Goal: Information Seeking & Learning: Learn about a topic

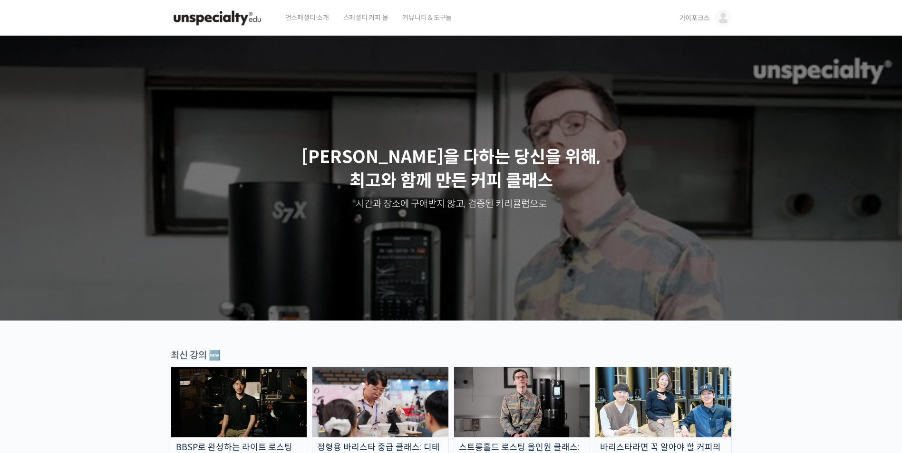
click at [698, 16] on span "가이포크스" at bounding box center [694, 18] width 30 height 9
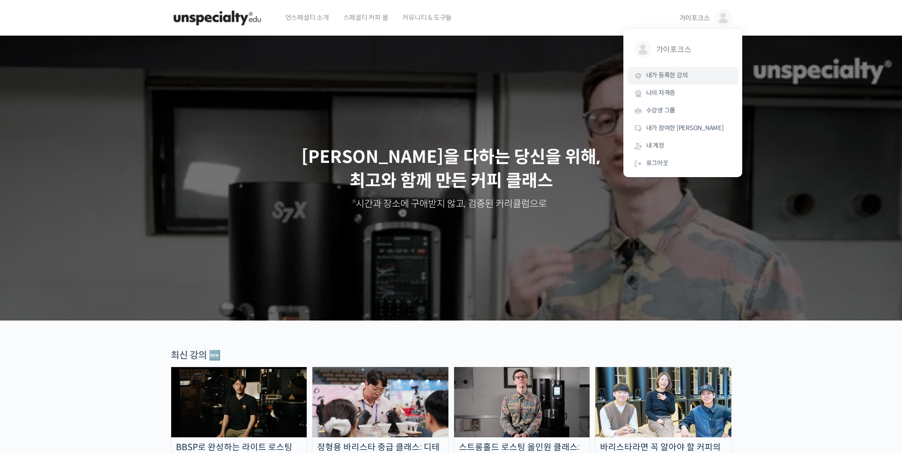
click at [676, 78] on span "내가 등록한 강의" at bounding box center [667, 75] width 42 height 8
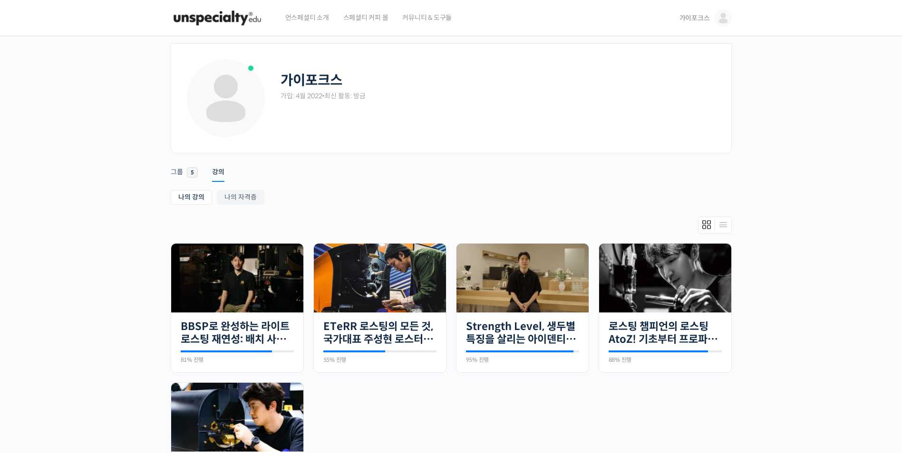
scroll to position [48, 0]
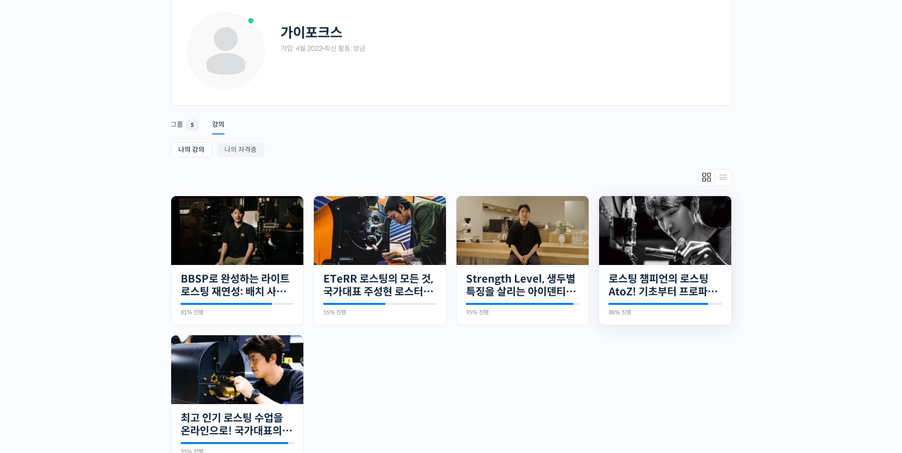
click at [669, 233] on img at bounding box center [665, 230] width 132 height 69
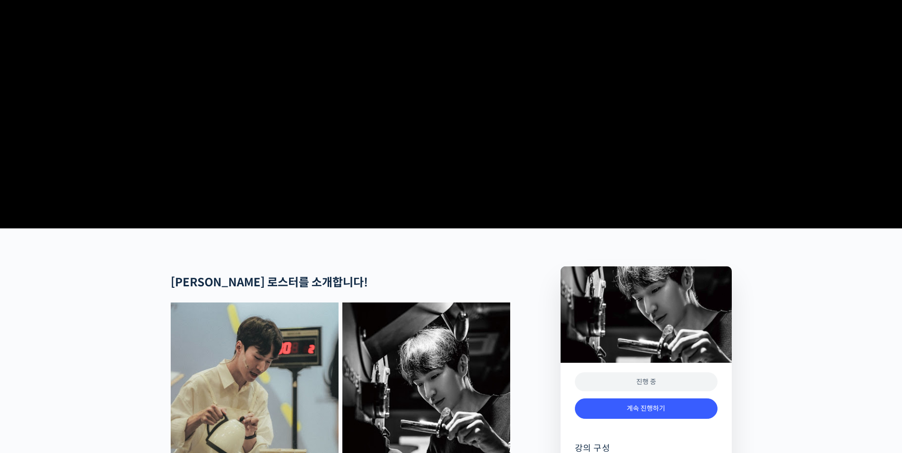
scroll to position [238, 0]
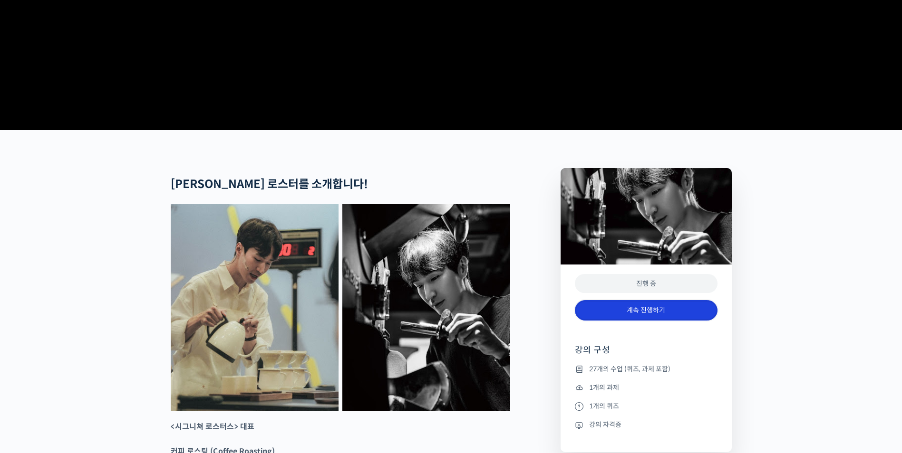
click at [639, 321] on link "계속 진행하기" at bounding box center [646, 310] width 143 height 20
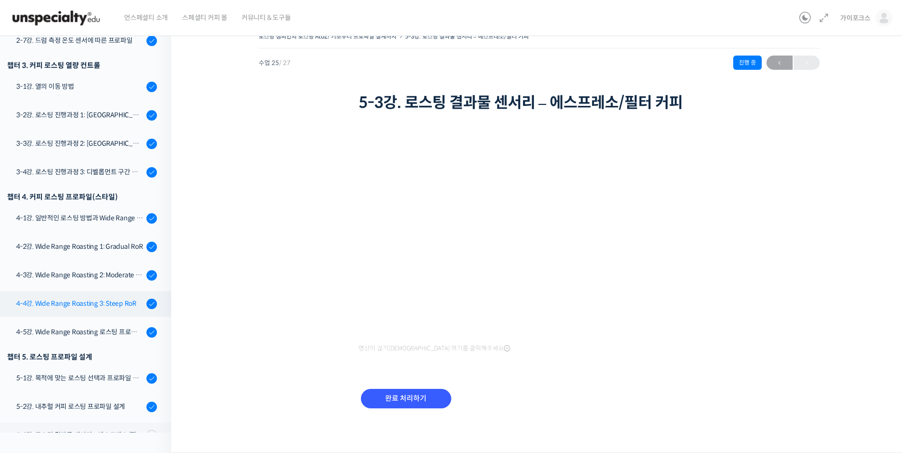
scroll to position [494, 0]
click at [81, 251] on div "4-2강. Wide Range Roasting 1: Gradual RoR" at bounding box center [79, 246] width 127 height 10
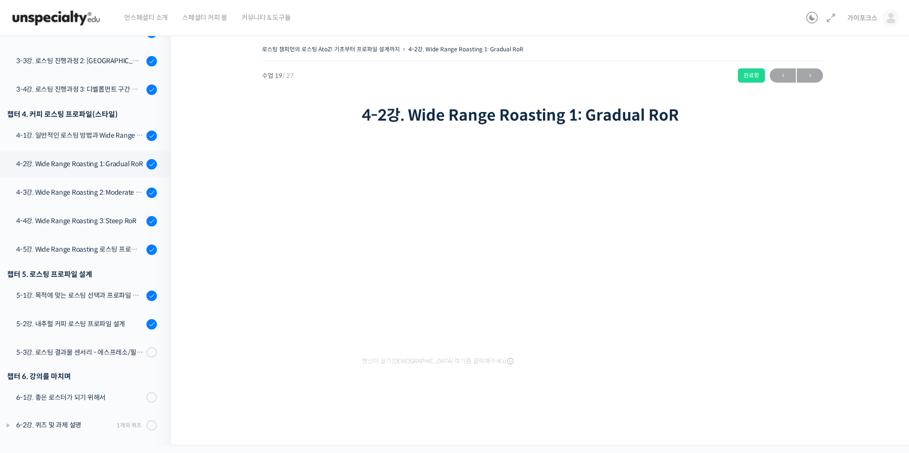
scroll to position [529, 0]
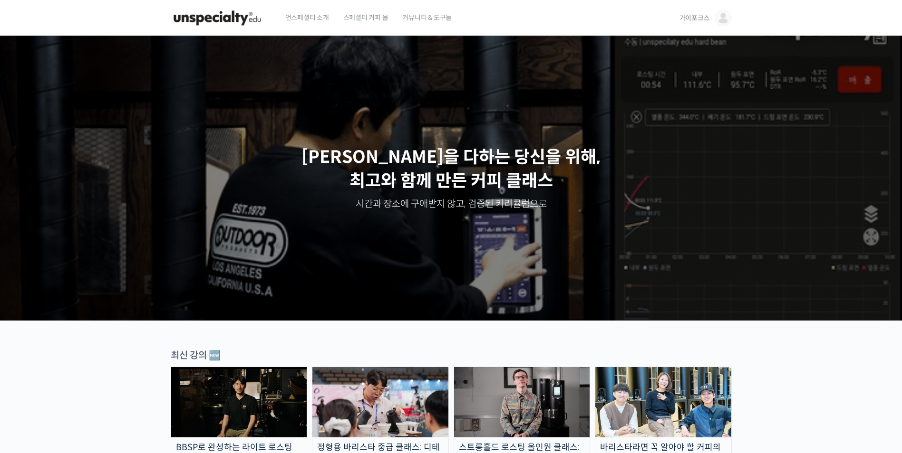
click at [719, 20] on img at bounding box center [722, 18] width 17 height 17
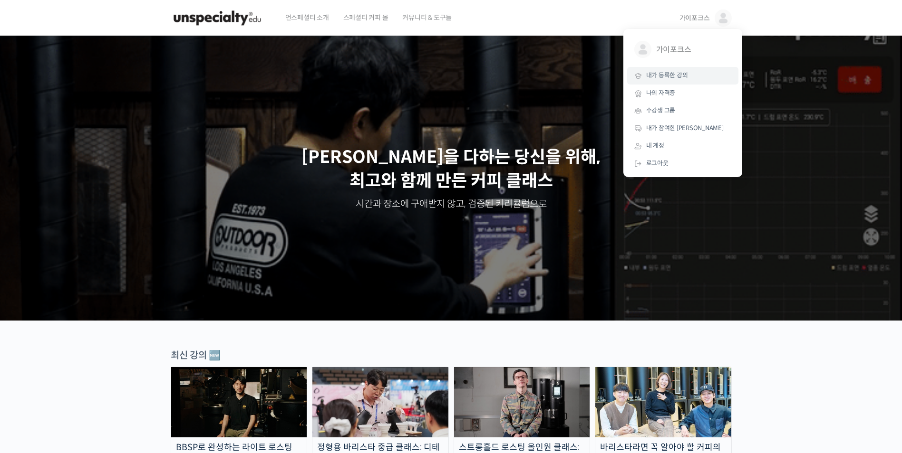
click at [681, 75] on span "내가 등록한 강의" at bounding box center [667, 75] width 42 height 8
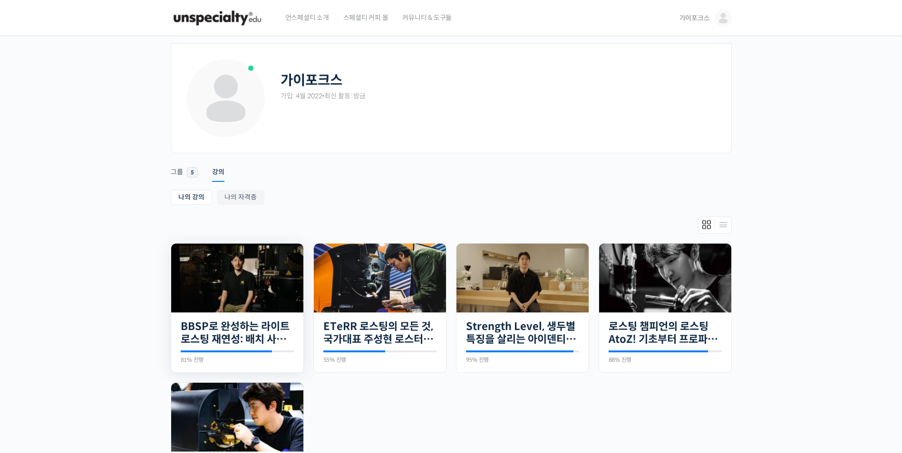
click at [285, 292] on img at bounding box center [237, 278] width 132 height 69
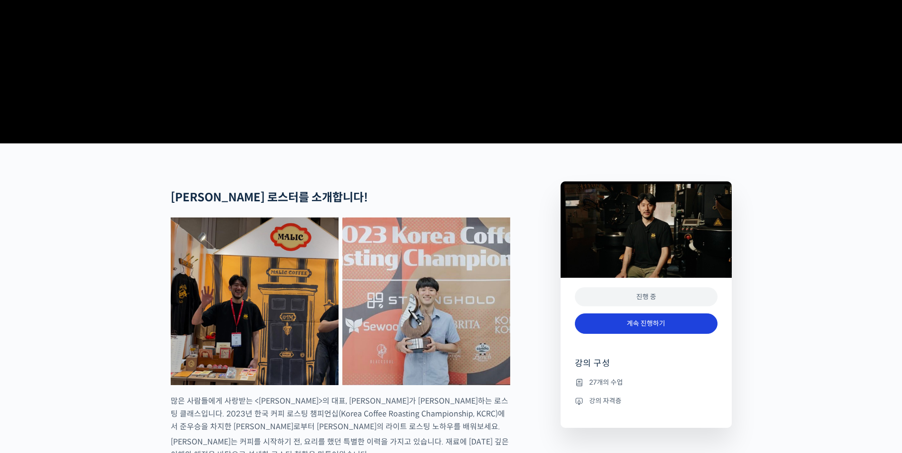
scroll to position [238, 0]
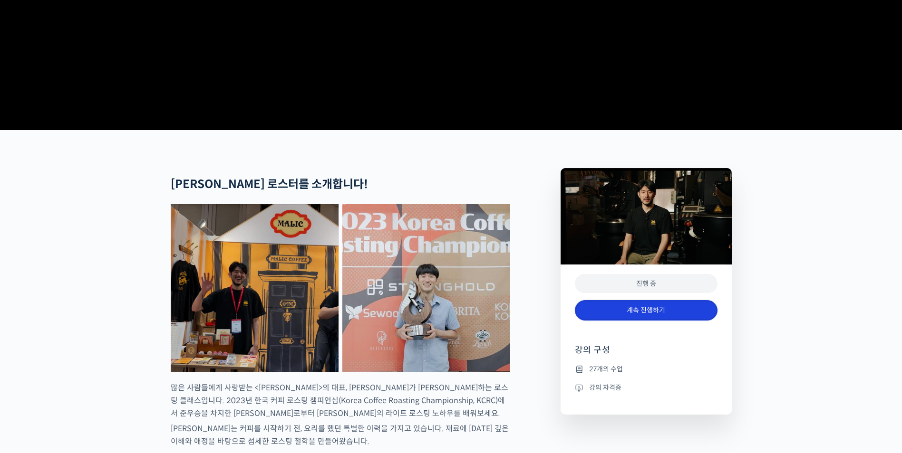
click at [683, 321] on link "계속 진행하기" at bounding box center [646, 310] width 143 height 20
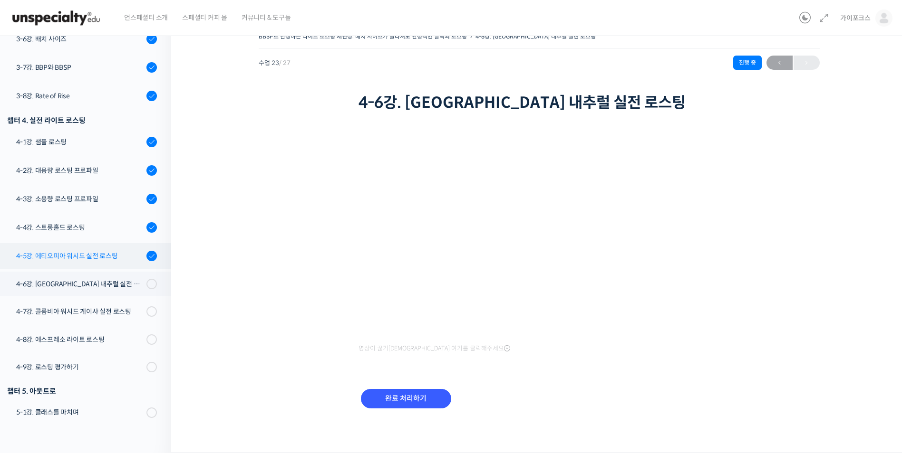
click at [122, 255] on div "4-5강. 에티오피아 워시드 실전 로스팅" at bounding box center [79, 256] width 127 height 10
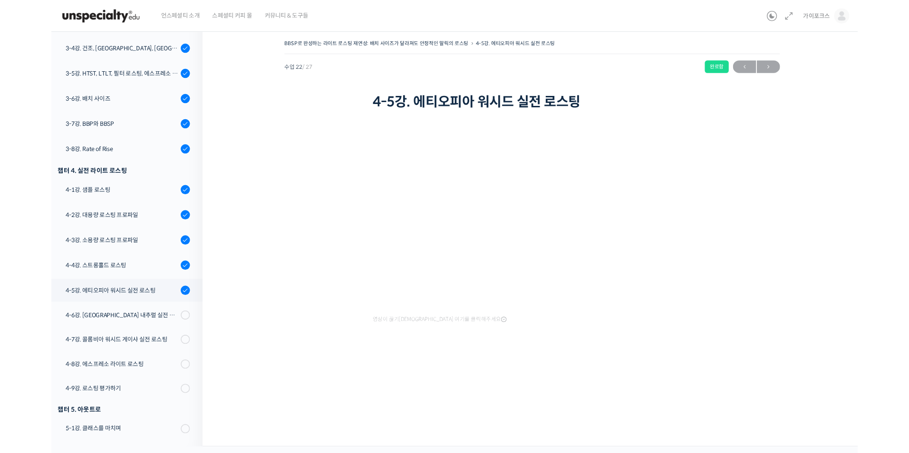
scroll to position [525, 0]
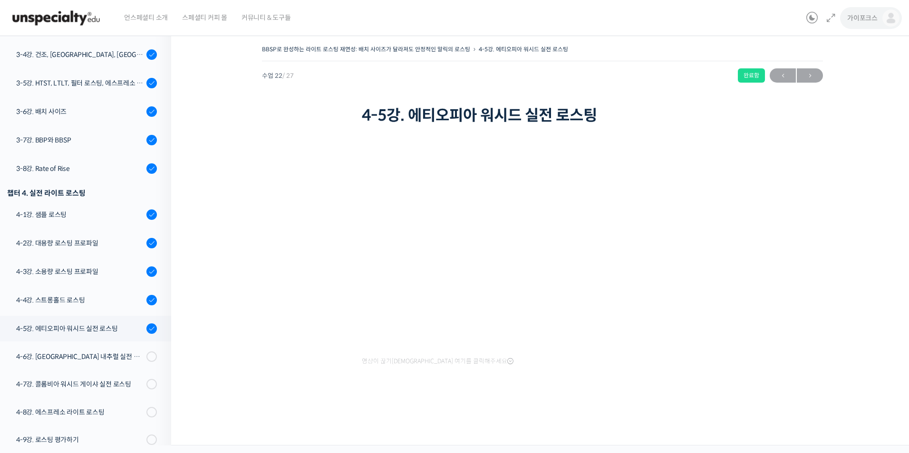
click at [891, 24] on img at bounding box center [890, 18] width 17 height 17
click at [845, 77] on span "내가 등록한 강의" at bounding box center [835, 75] width 42 height 8
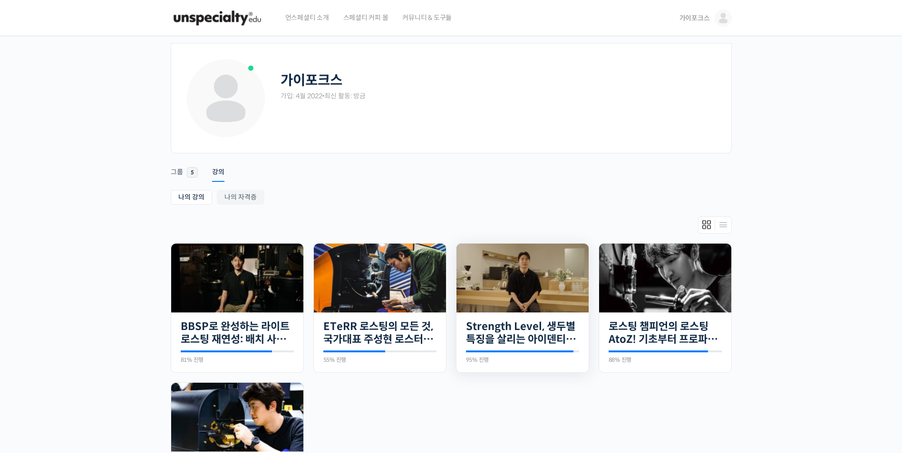
click at [553, 293] on img at bounding box center [522, 278] width 132 height 69
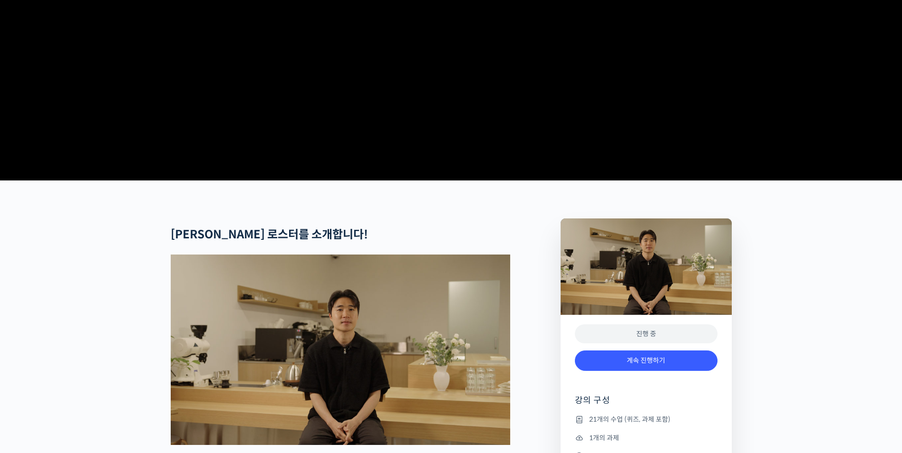
scroll to position [190, 0]
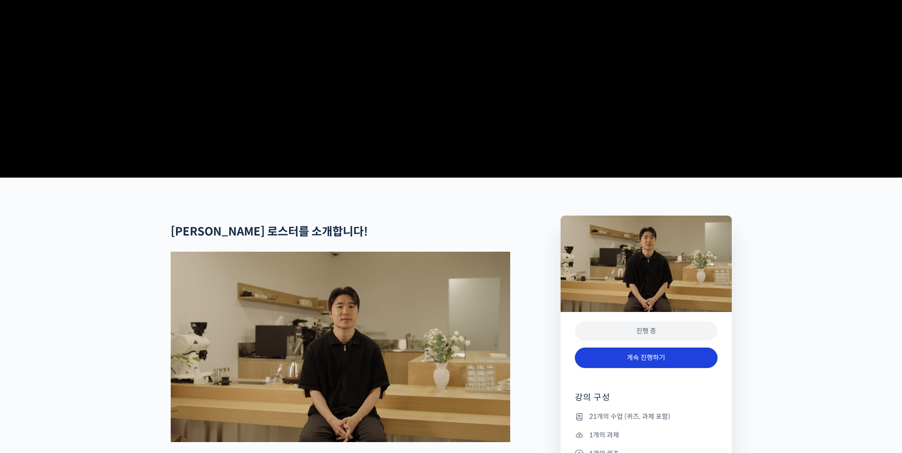
click at [634, 368] on link "계속 진행하기" at bounding box center [646, 358] width 143 height 20
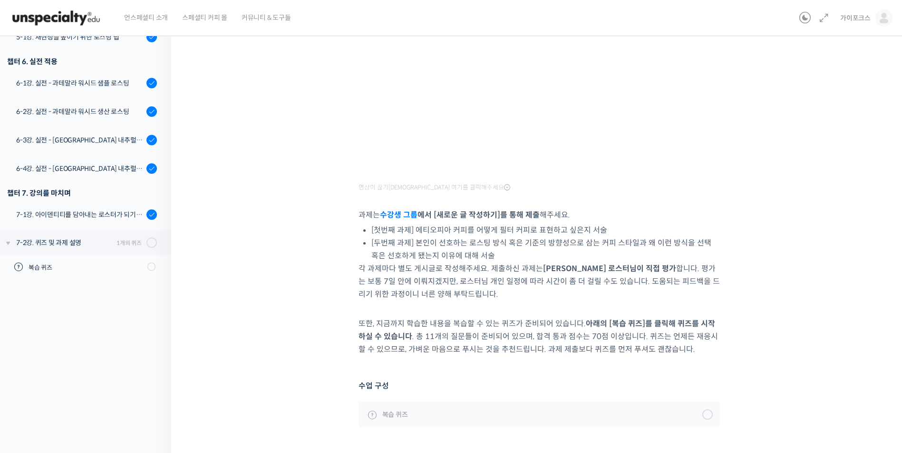
scroll to position [190, 0]
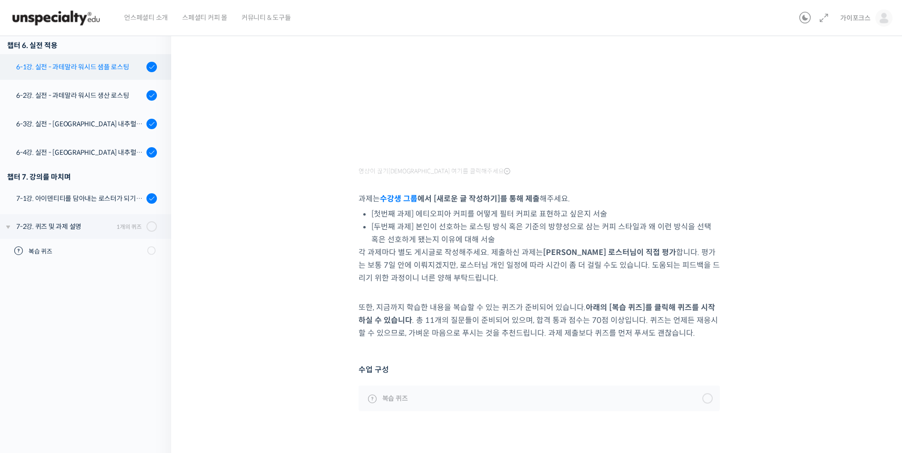
click at [122, 62] on div "6-1강. 실전 - 과테말라 워시드 샘플 로스팅" at bounding box center [79, 67] width 127 height 10
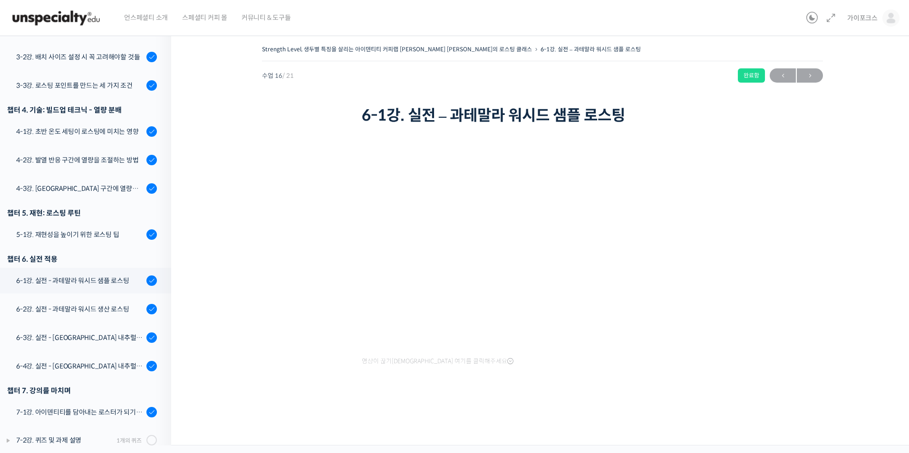
scroll to position [392, 0]
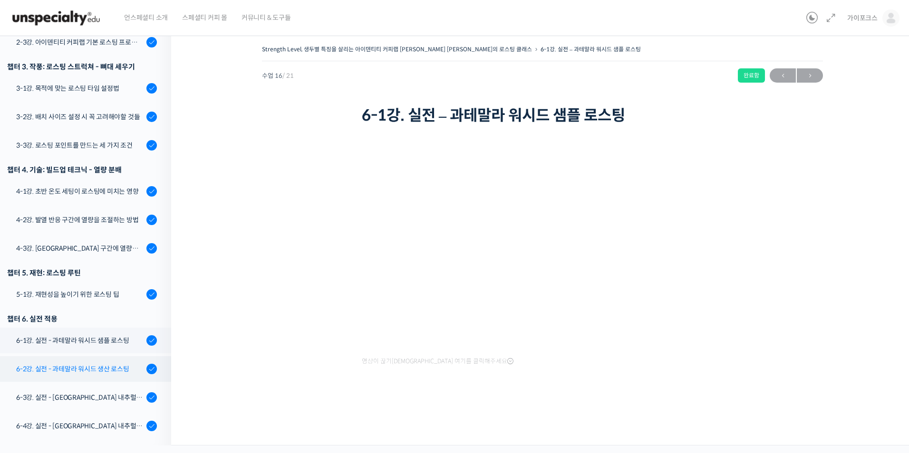
click at [126, 364] on link "6-2강. 실전 - 과테말라 워시드 생산 로스팅" at bounding box center [83, 369] width 176 height 26
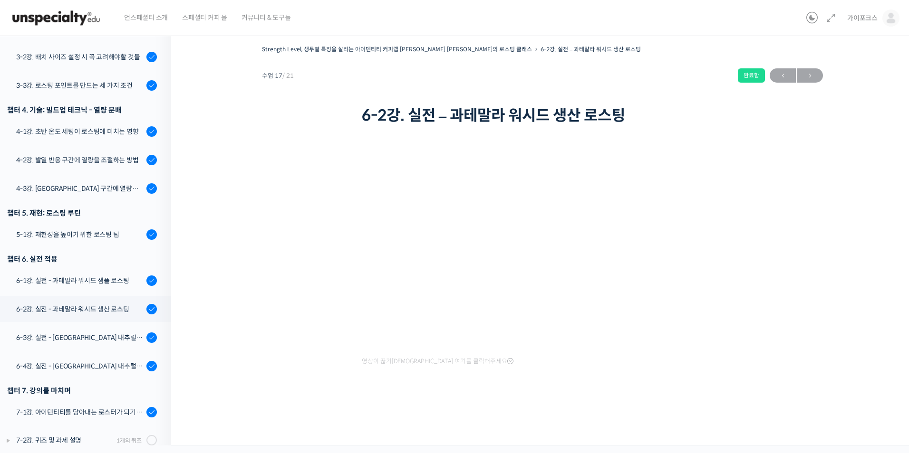
scroll to position [392, 0]
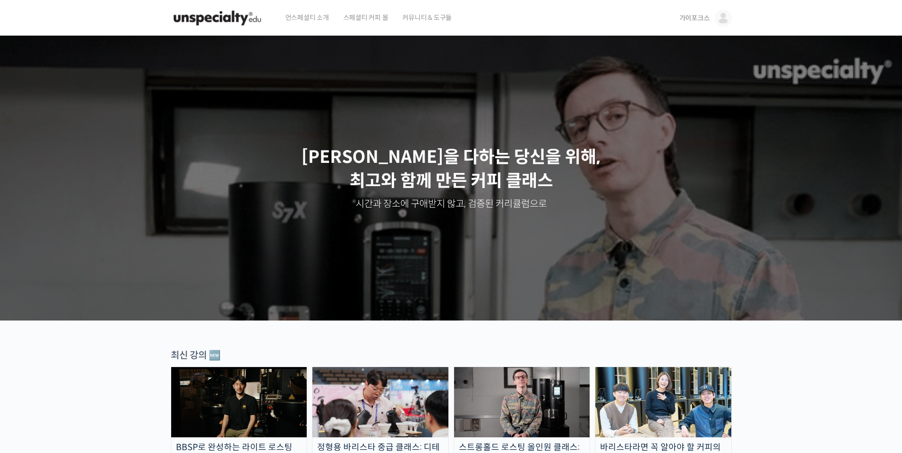
click at [705, 20] on span "가이포크스" at bounding box center [694, 18] width 30 height 9
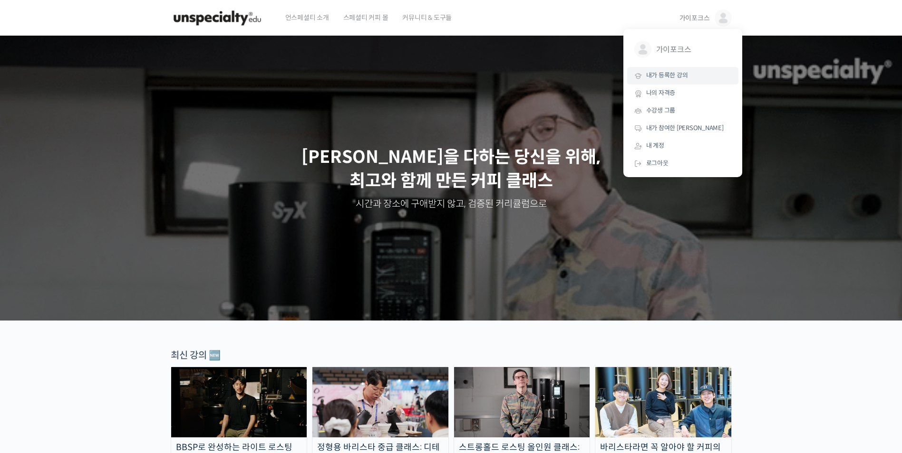
click at [677, 83] on link "내가 등록한 강의" at bounding box center [682, 76] width 111 height 18
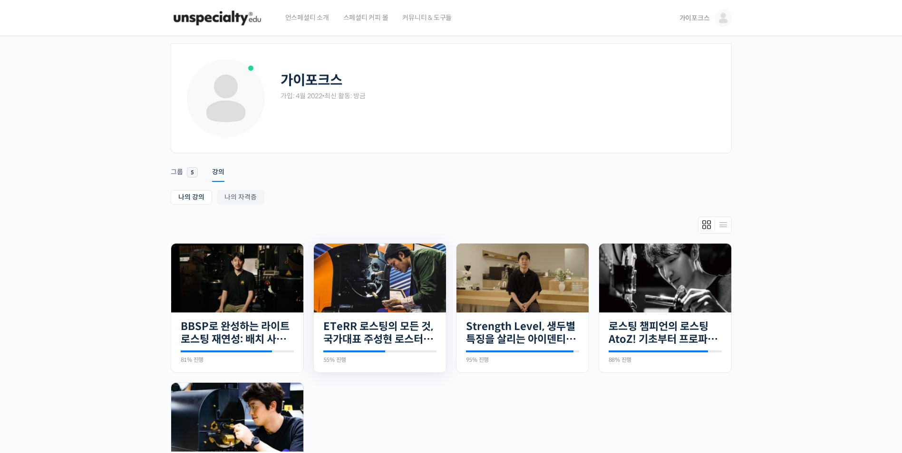
click at [348, 266] on img at bounding box center [380, 278] width 132 height 69
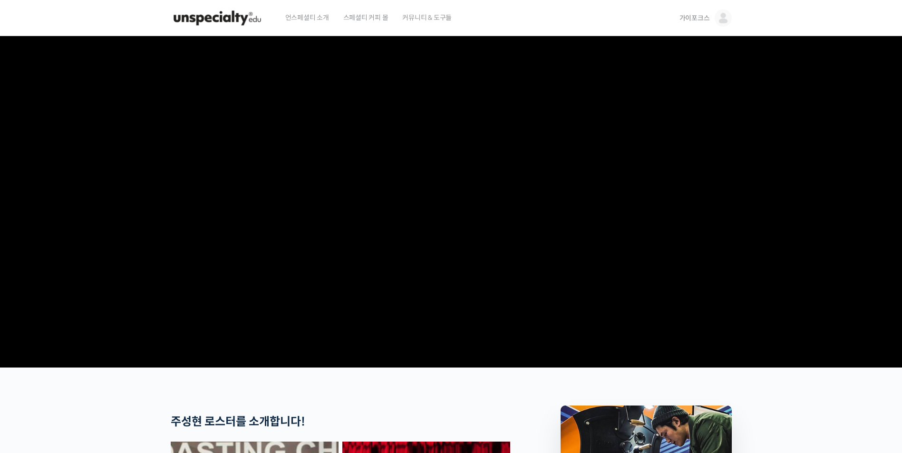
click at [695, 19] on span "가이포크스" at bounding box center [694, 18] width 30 height 9
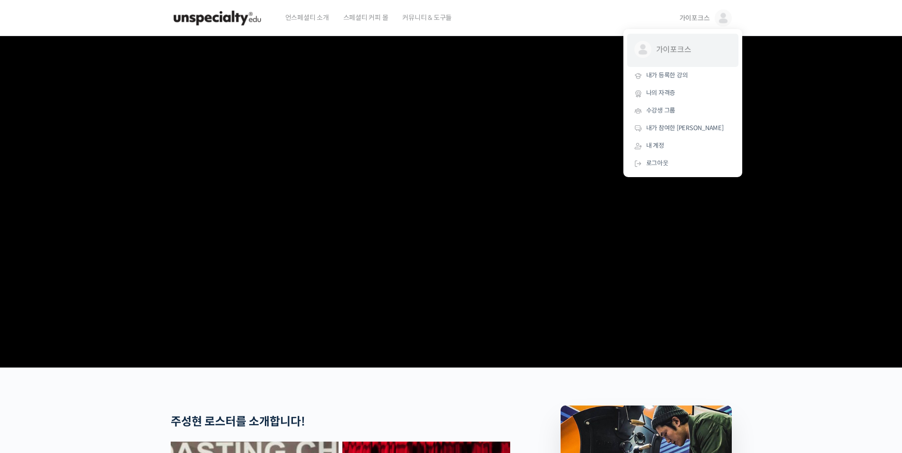
click at [681, 45] on span "가이포크스" at bounding box center [691, 50] width 70 height 18
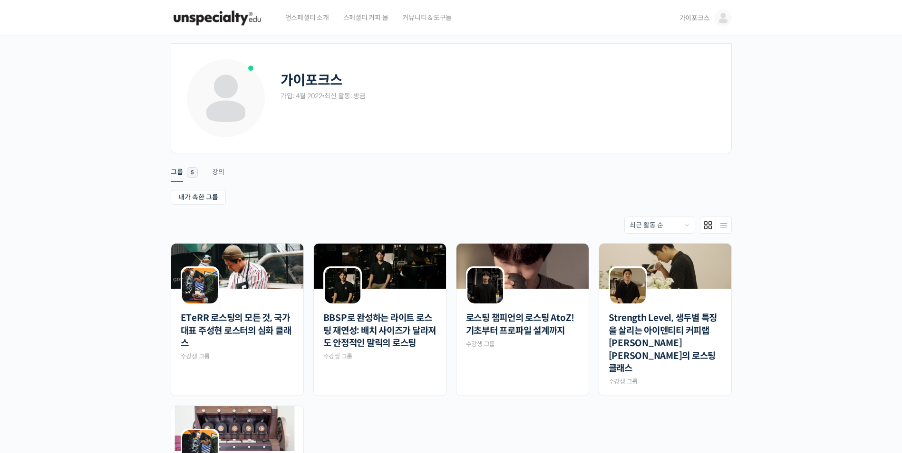
click at [701, 20] on span "가이포크스" at bounding box center [694, 18] width 30 height 9
click at [666, 70] on link "내가 등록한 강의" at bounding box center [682, 76] width 111 height 18
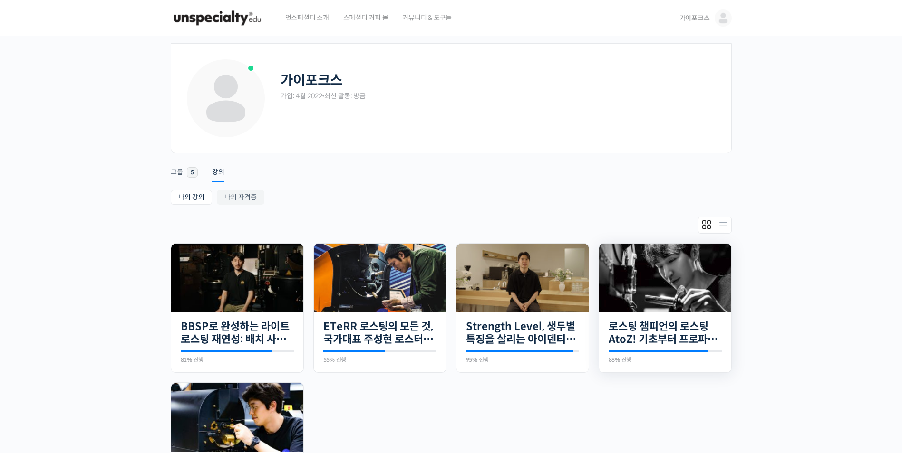
click at [656, 261] on img at bounding box center [665, 278] width 132 height 69
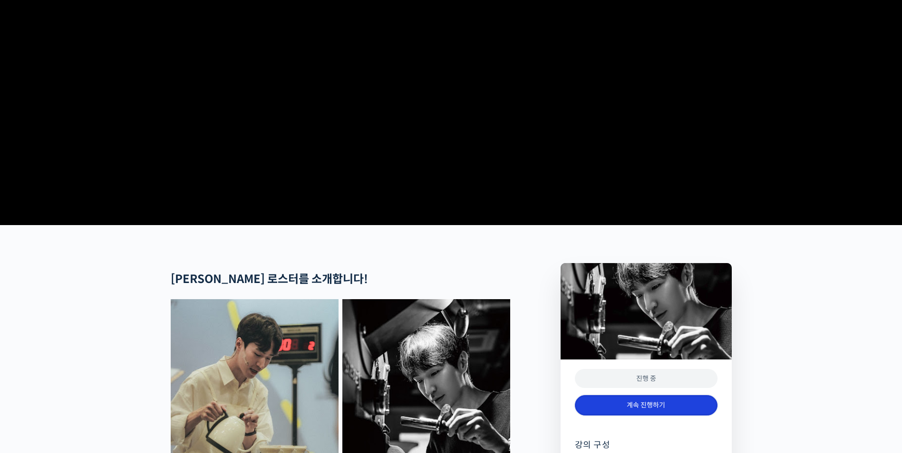
click at [636, 416] on link "계속 진행하기" at bounding box center [646, 405] width 143 height 20
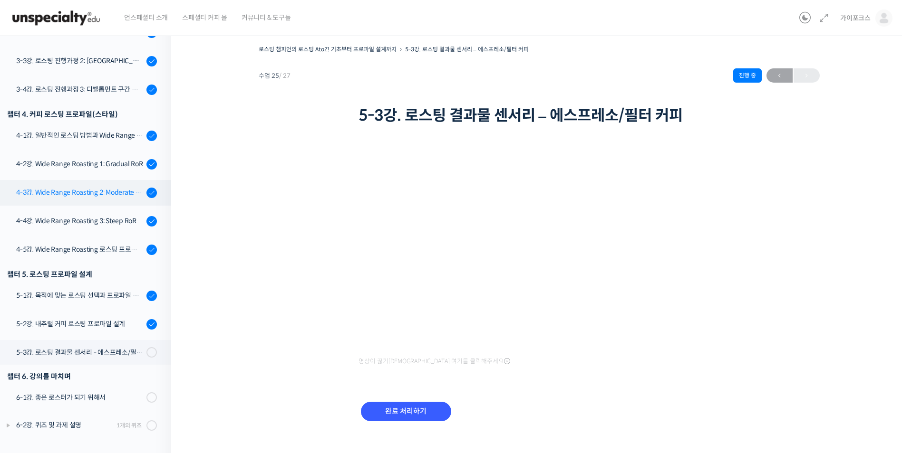
click at [86, 196] on div "4-3강. Wide Range Roasting 2: Moderate RoR" at bounding box center [79, 192] width 127 height 10
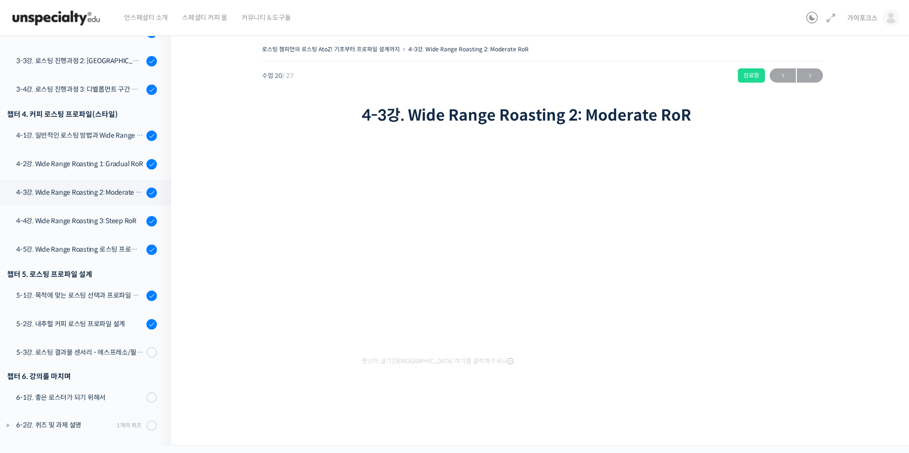
scroll to position [529, 0]
